Goal: Information Seeking & Learning: Find specific fact

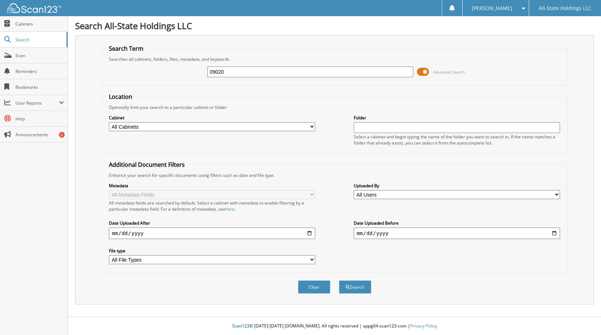
type input "09020"
click at [339, 280] on button "Search" at bounding box center [355, 286] width 32 height 13
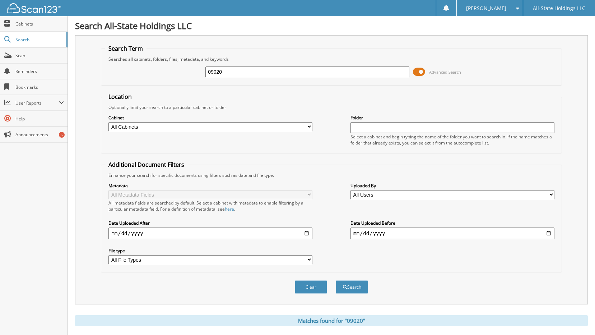
scroll to position [67, 0]
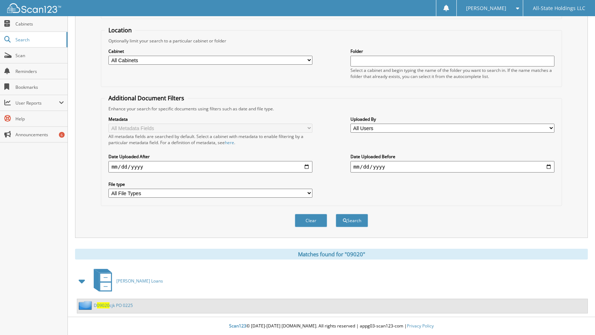
click at [97, 307] on link "D 09020 cjk PO 0225" at bounding box center [113, 305] width 39 height 6
